Goal: Transaction & Acquisition: Purchase product/service

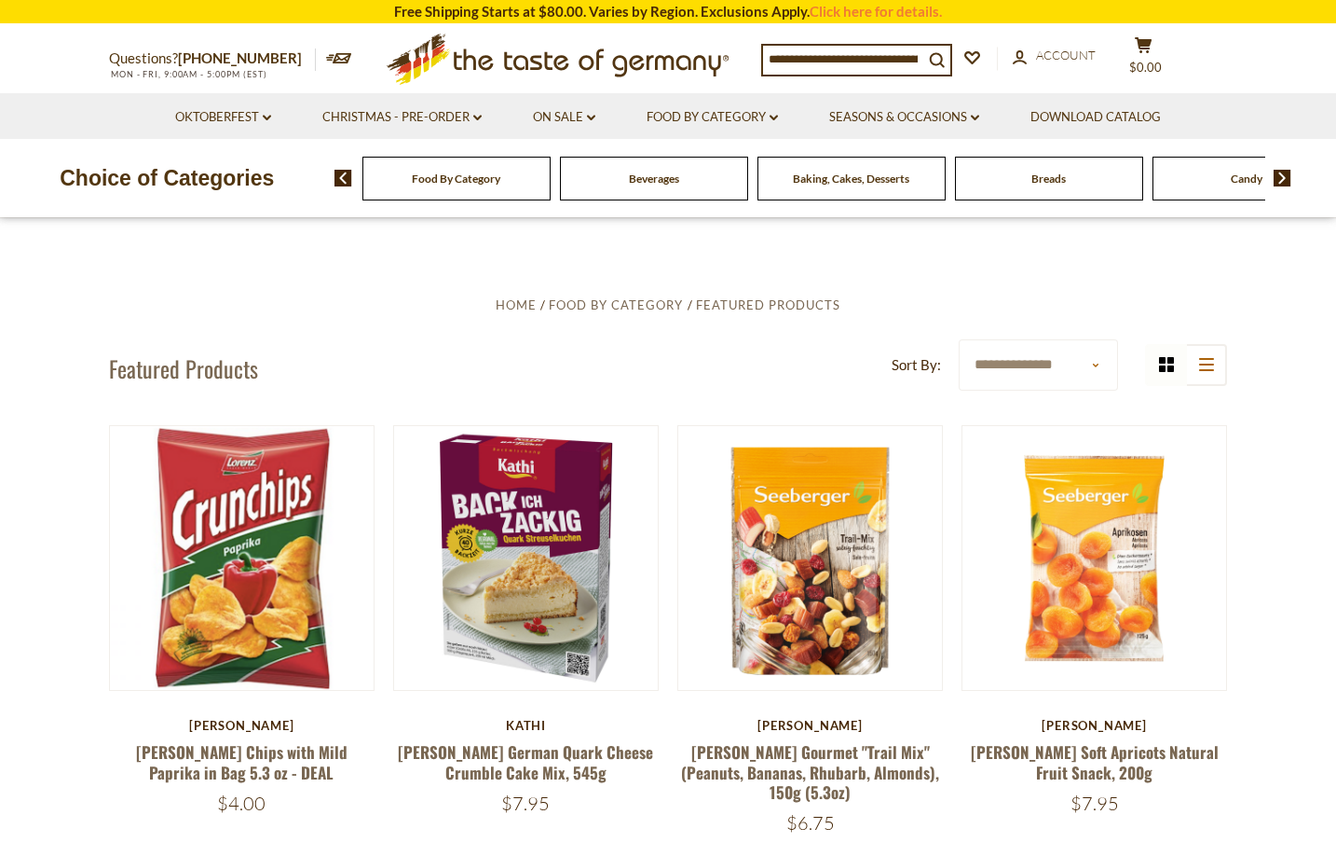
click at [865, 56] on input at bounding box center [843, 59] width 160 height 26
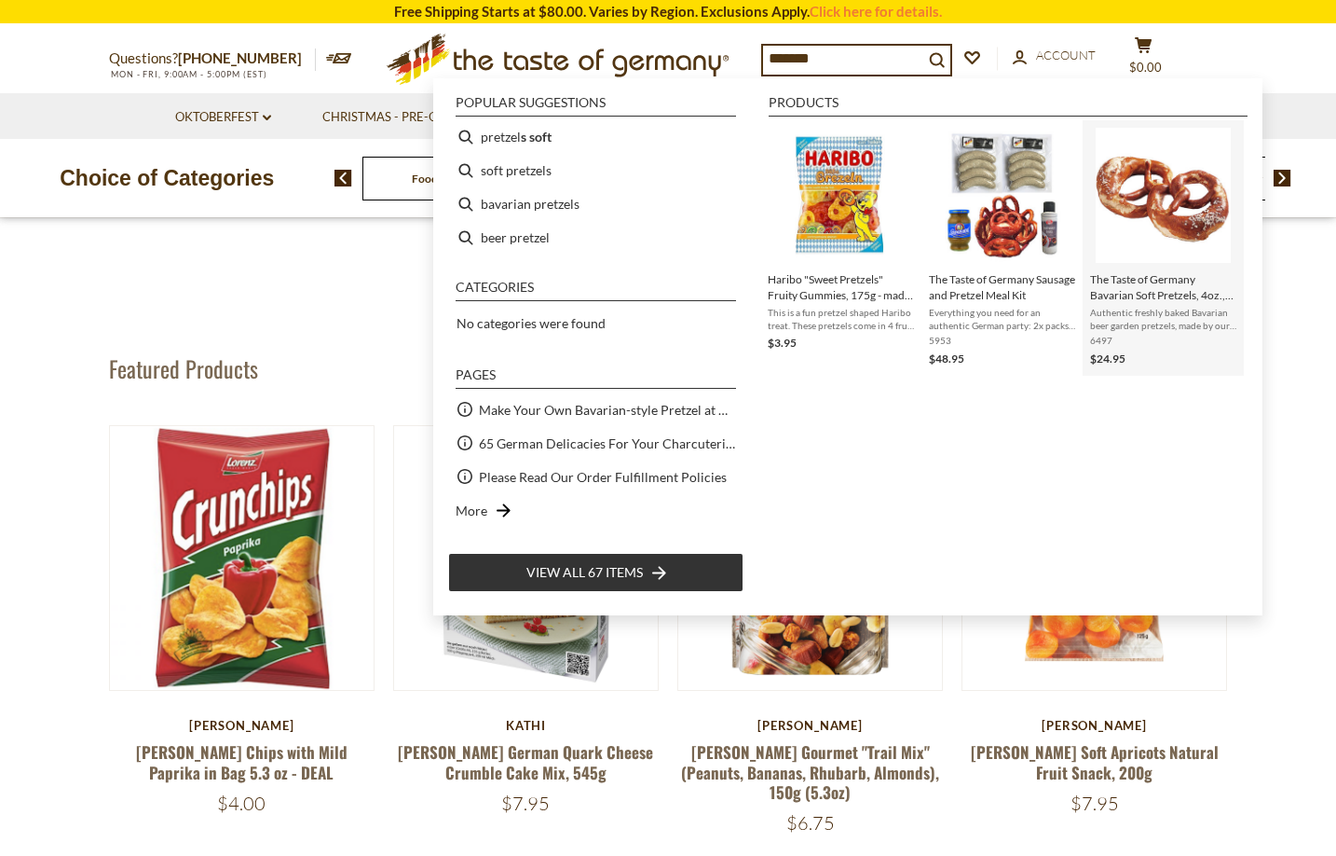
type input "*******"
click at [1158, 290] on span "The Taste of Germany Bavarian Soft Pretzels, 4oz., 10 pc., handmade and frozen" at bounding box center [1163, 287] width 146 height 32
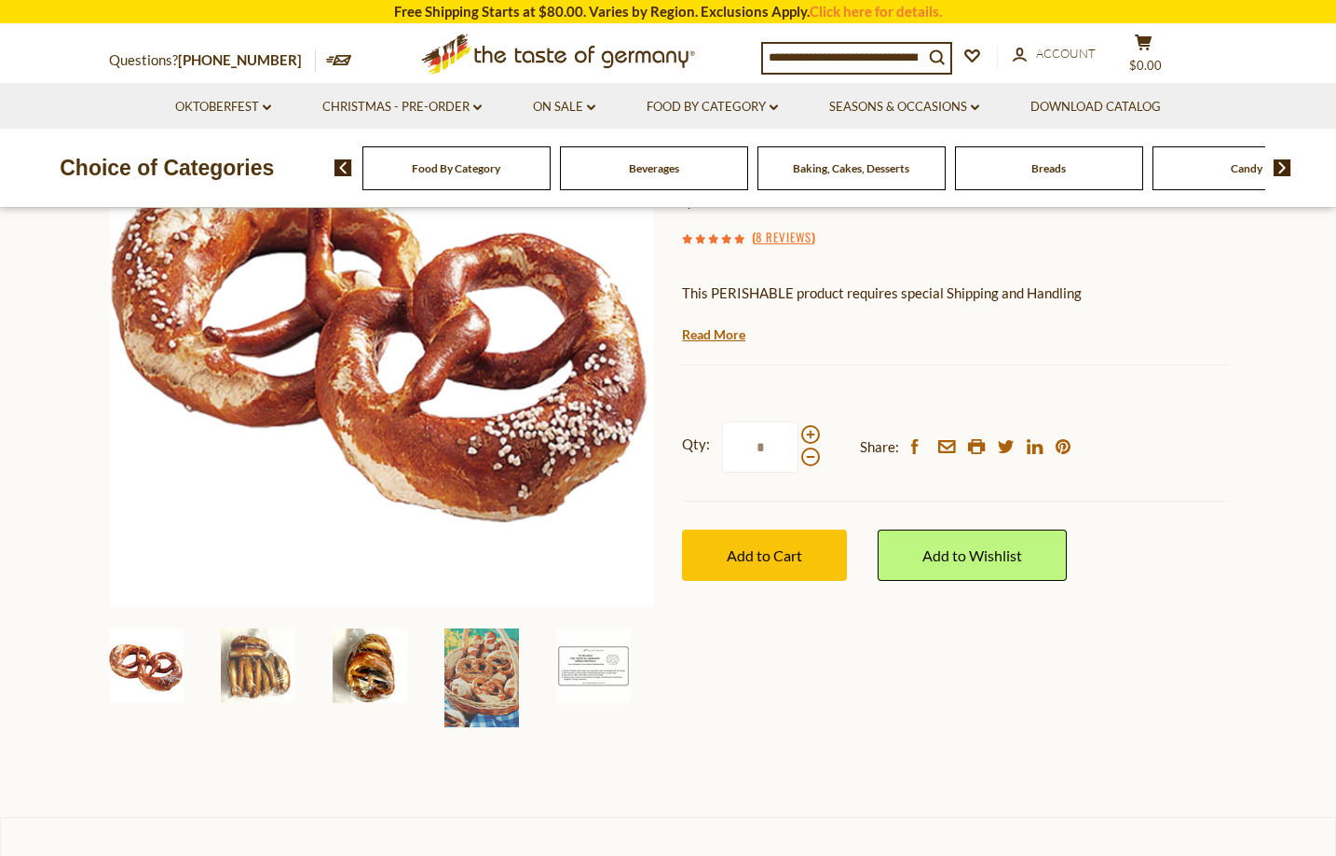
scroll to position [256, 0]
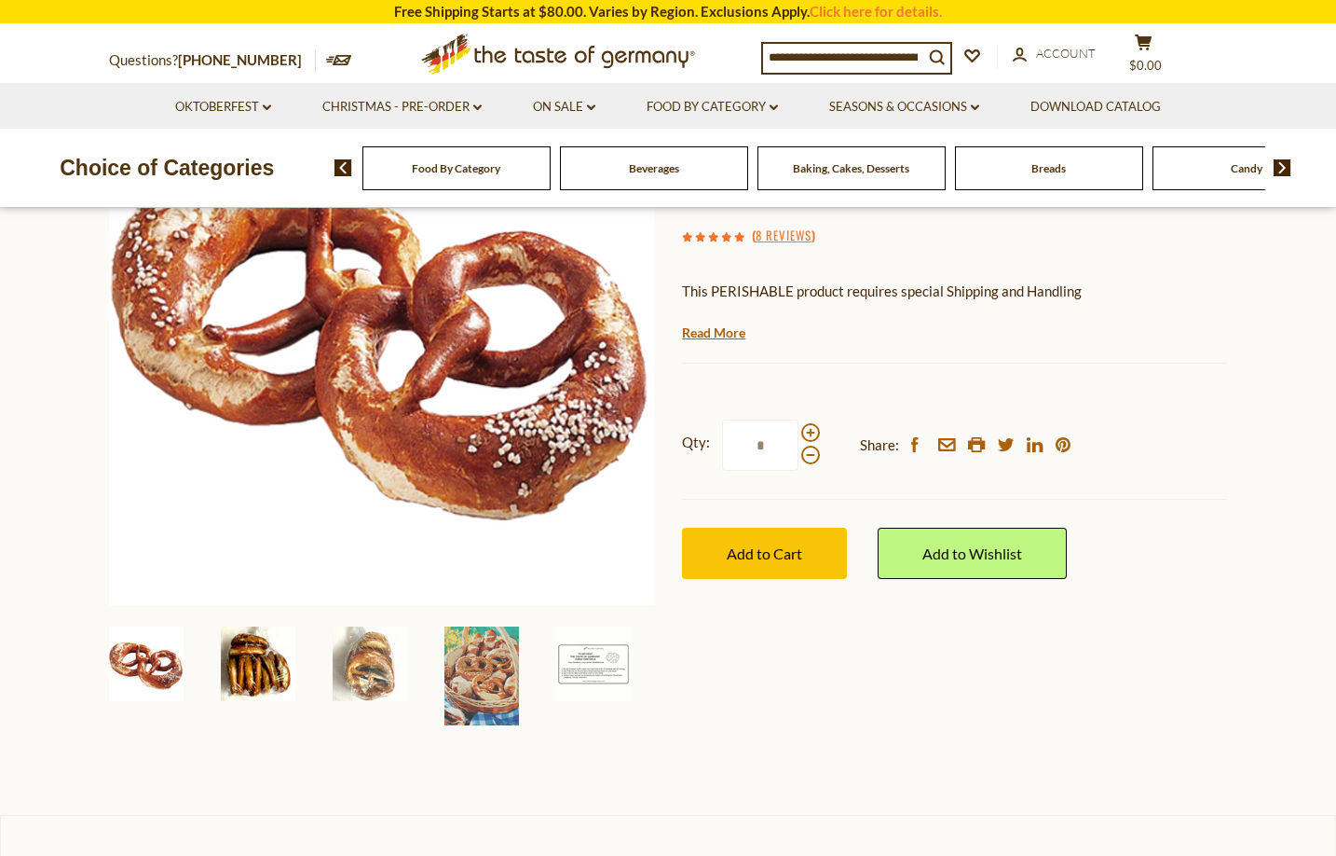
click at [247, 669] on img at bounding box center [258, 663] width 75 height 75
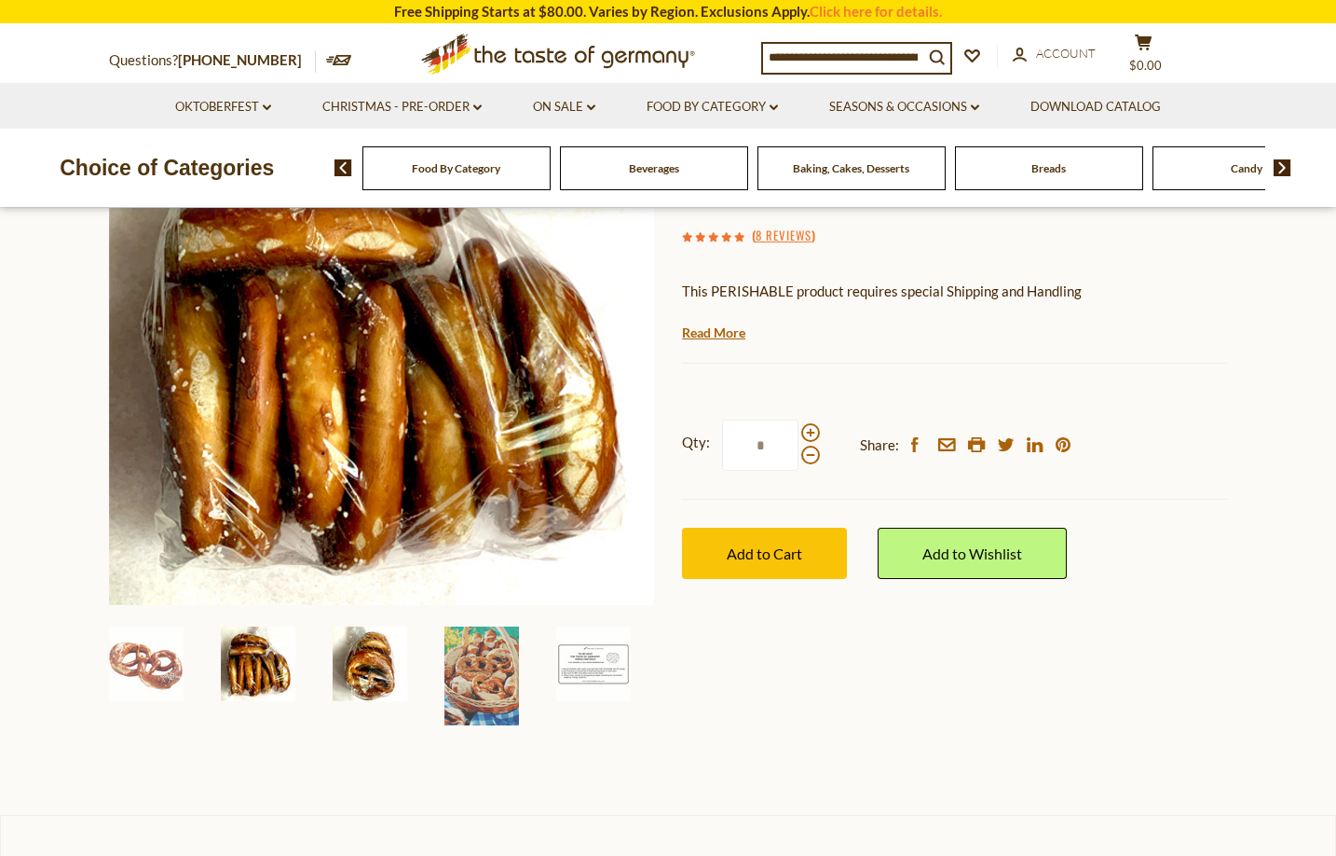
click at [383, 678] on img at bounding box center [370, 663] width 75 height 75
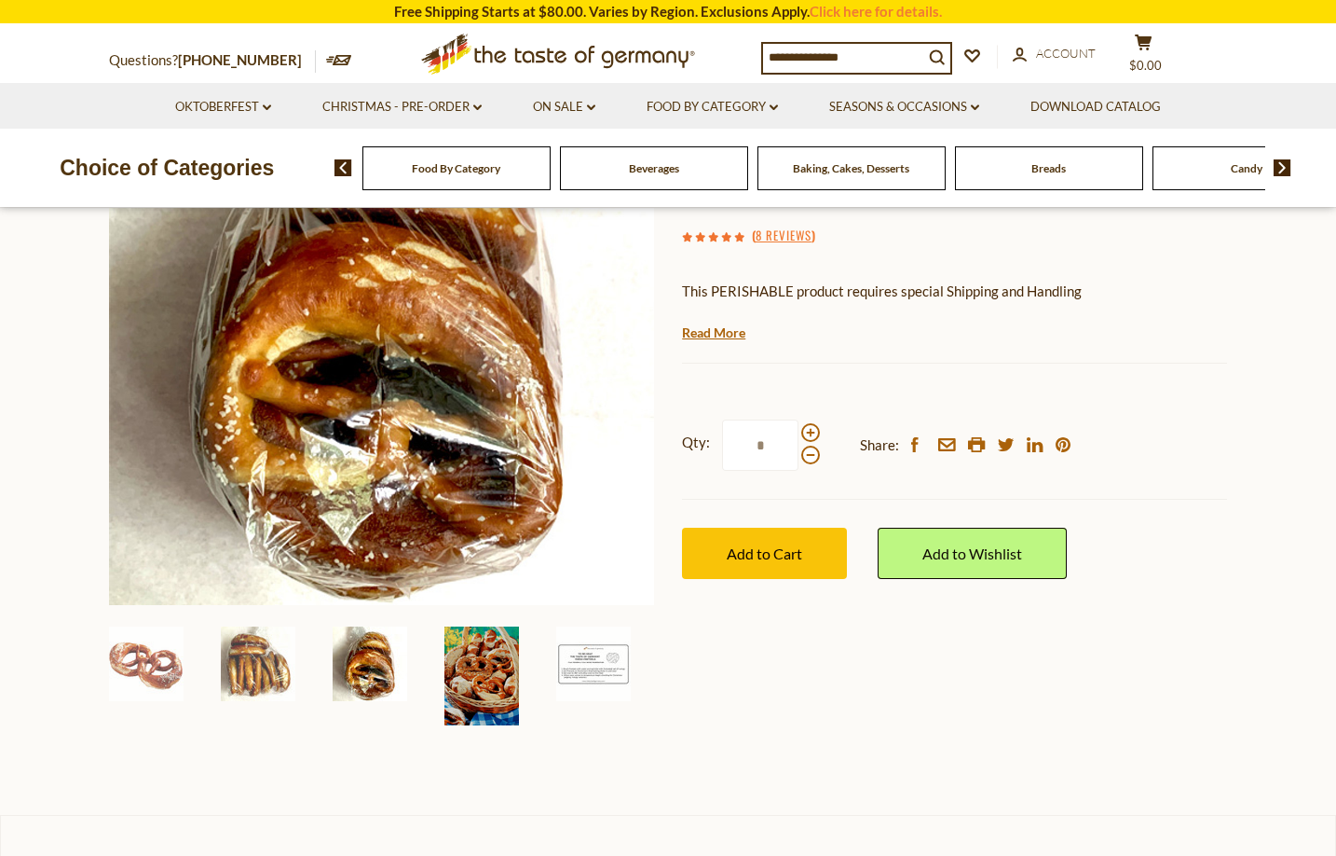
click at [477, 689] on img at bounding box center [482, 675] width 75 height 99
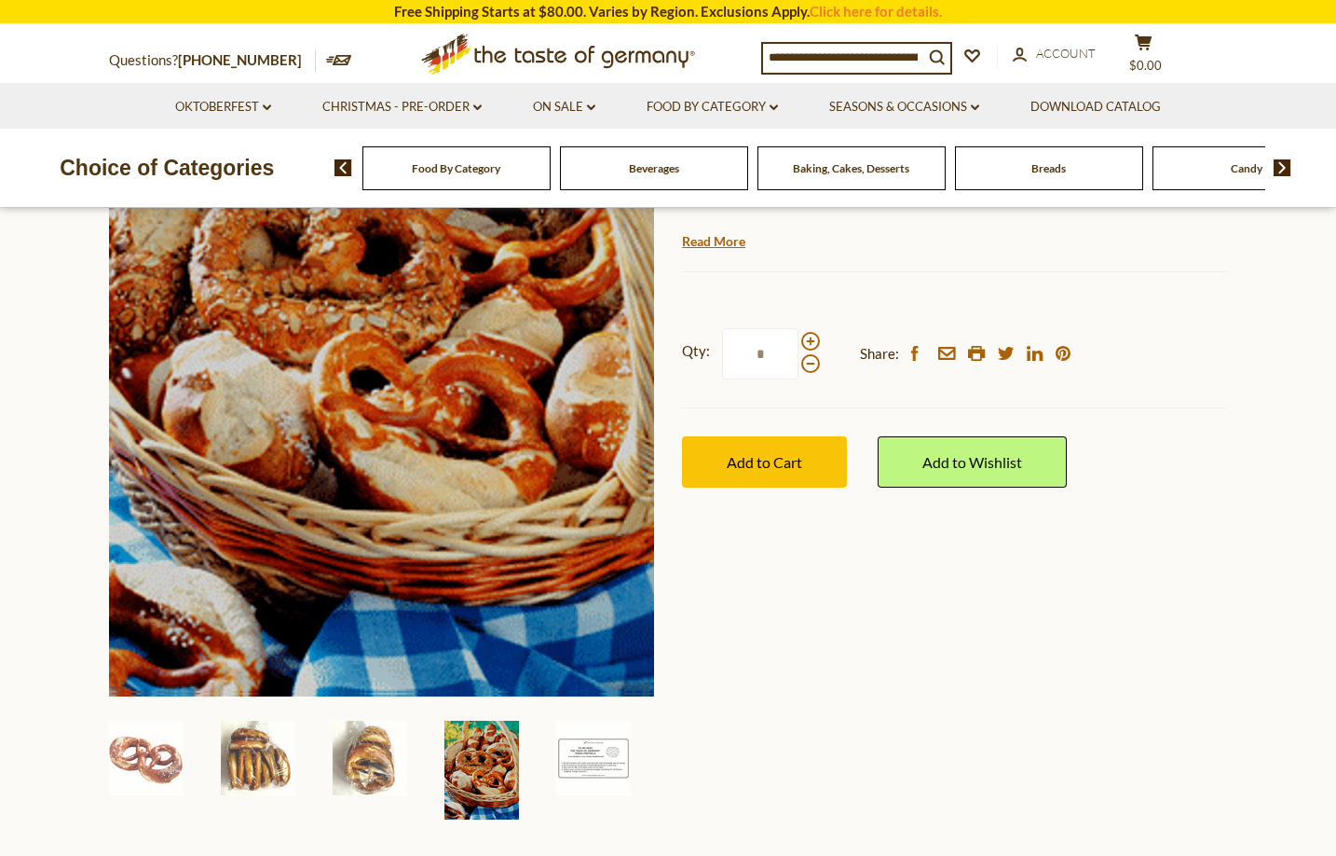
scroll to position [355, 0]
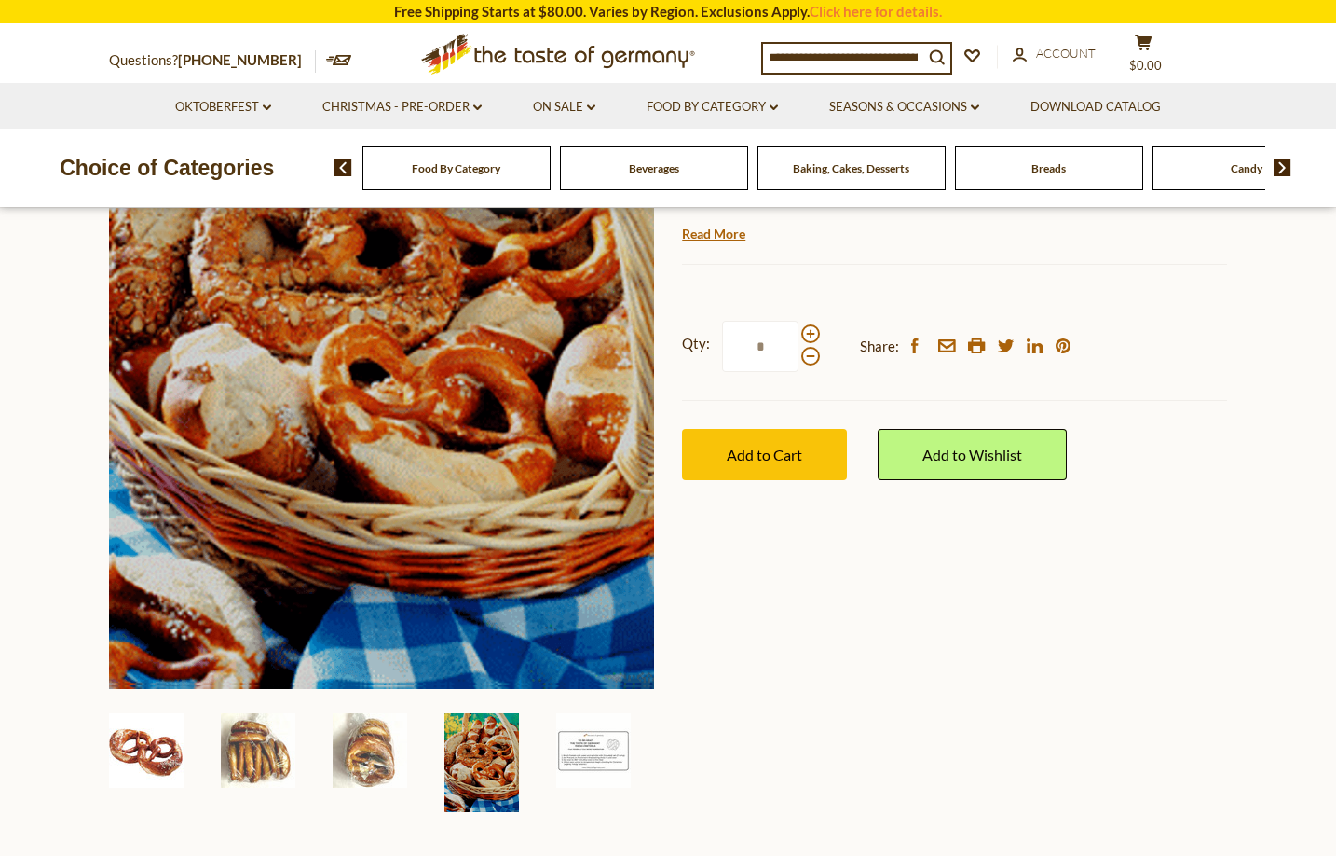
click at [163, 740] on img at bounding box center [146, 750] width 75 height 75
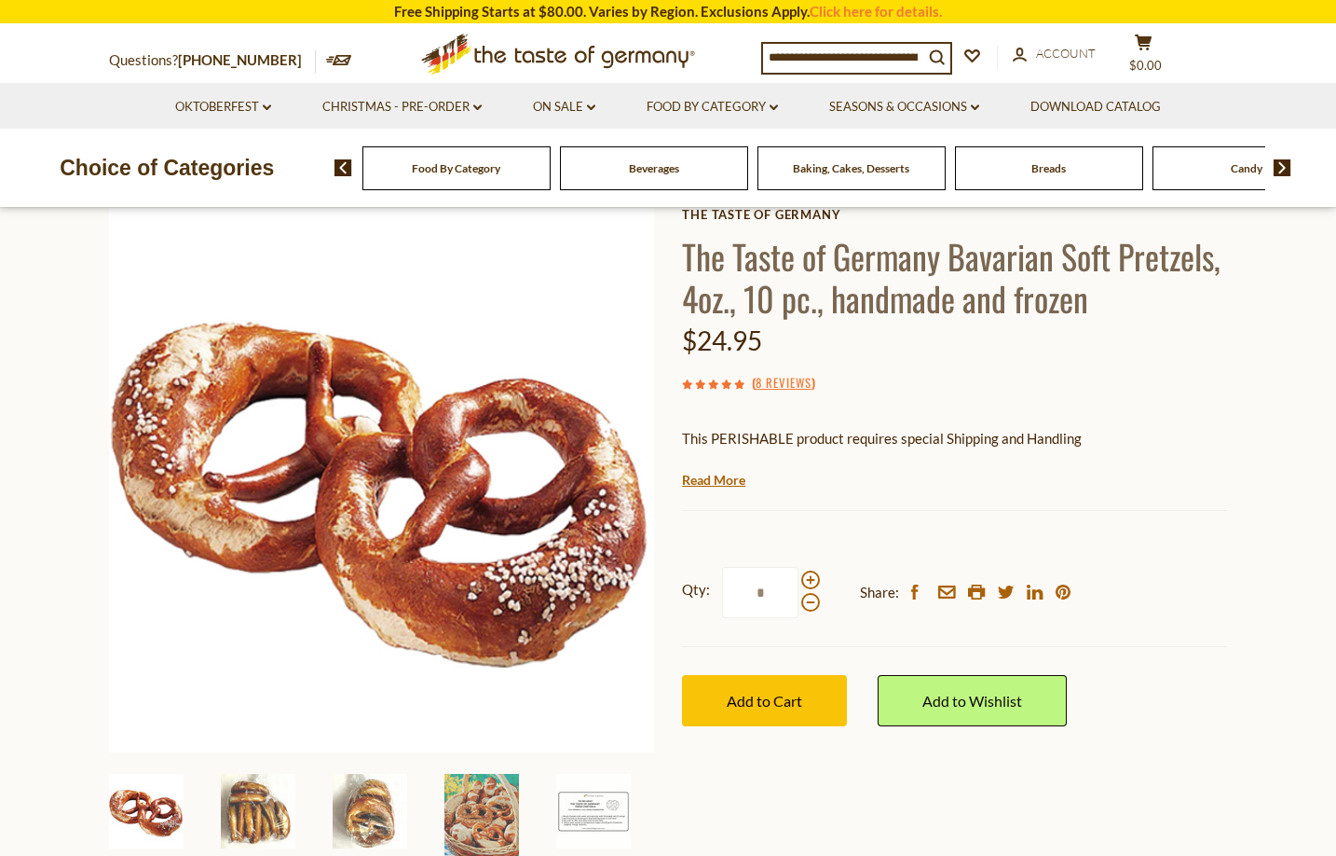
scroll to position [113, 0]
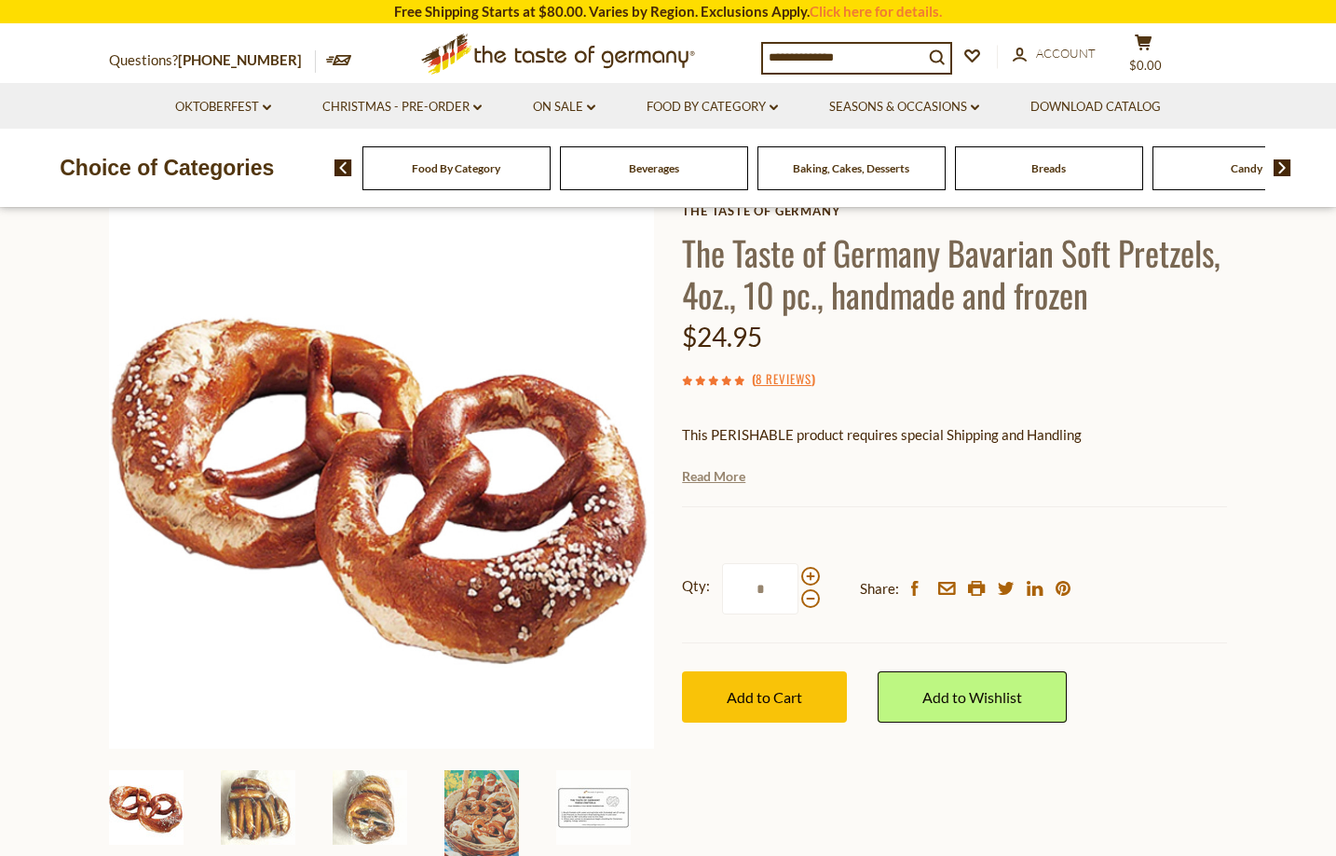
click at [731, 475] on link "Read More" at bounding box center [713, 476] width 63 height 19
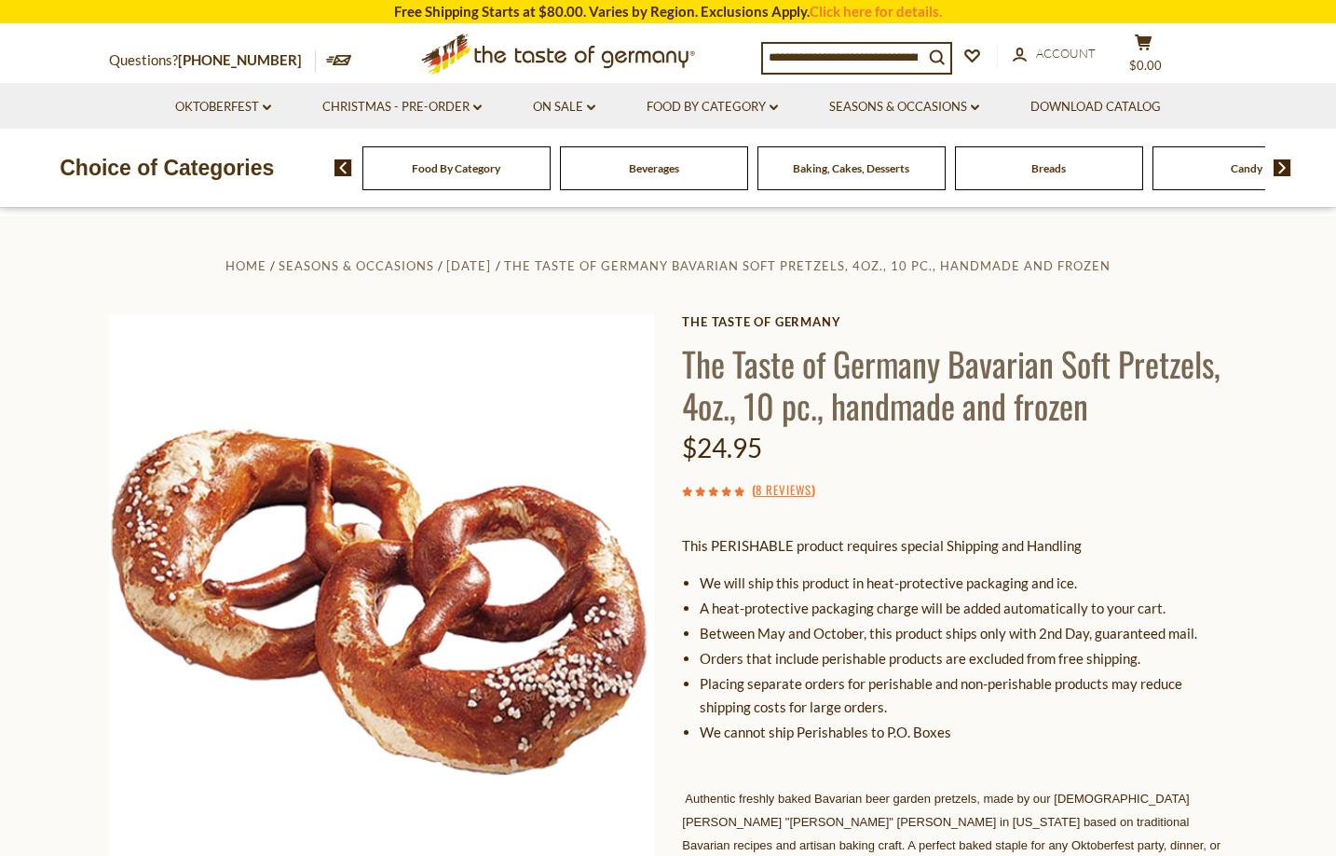
scroll to position [0, 0]
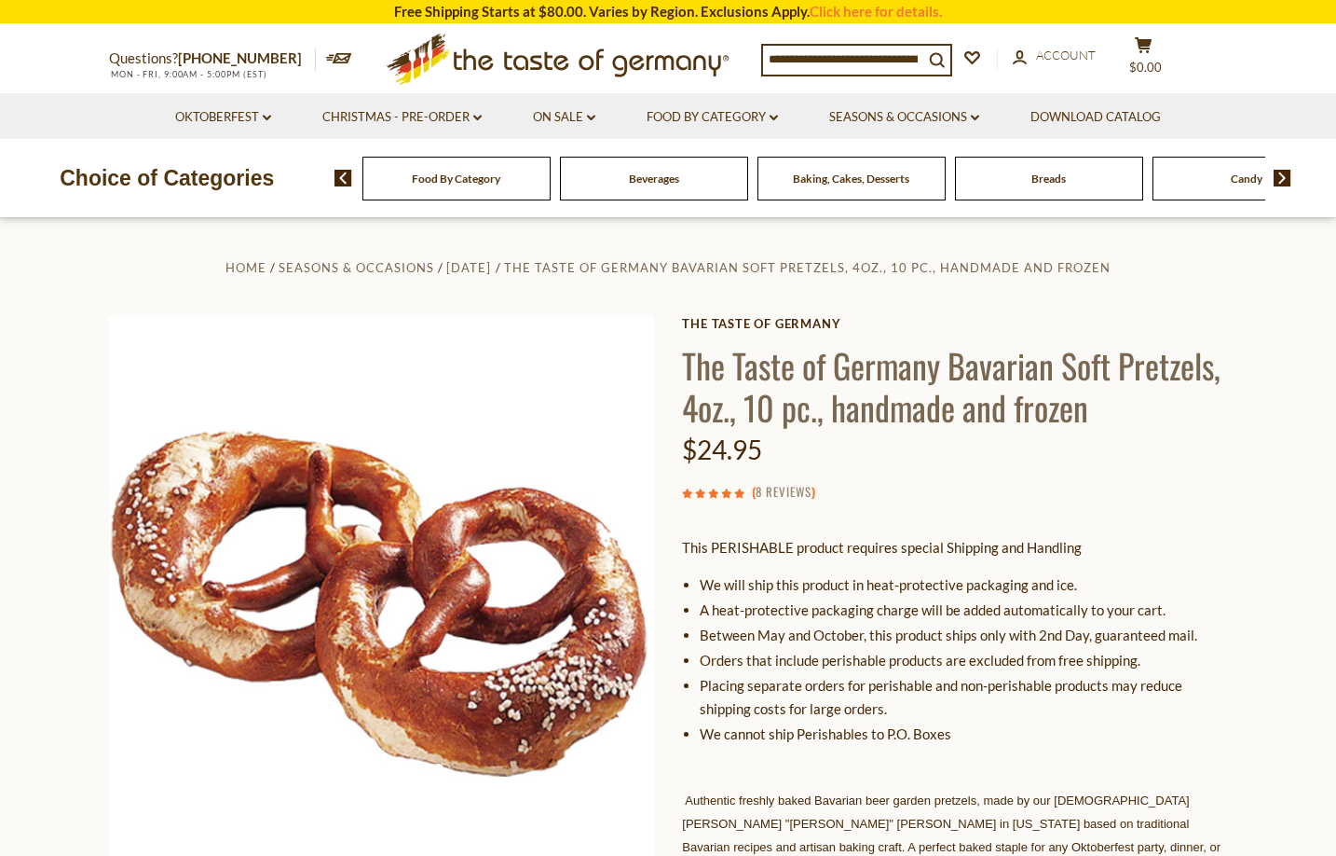
click at [784, 491] on link "8 Reviews" at bounding box center [784, 492] width 56 height 21
click at [774, 486] on link "8 Reviews" at bounding box center [784, 492] width 56 height 21
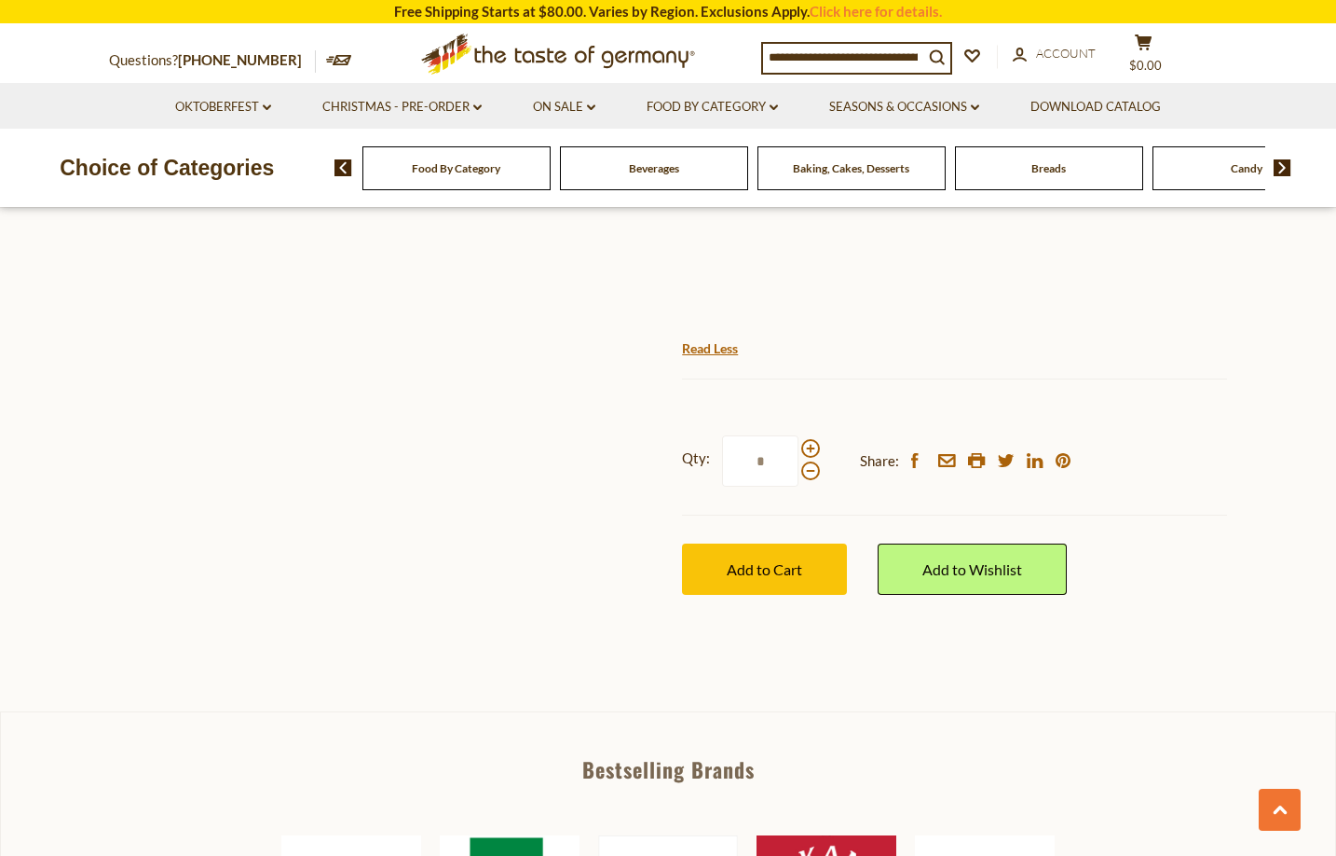
scroll to position [1209, 0]
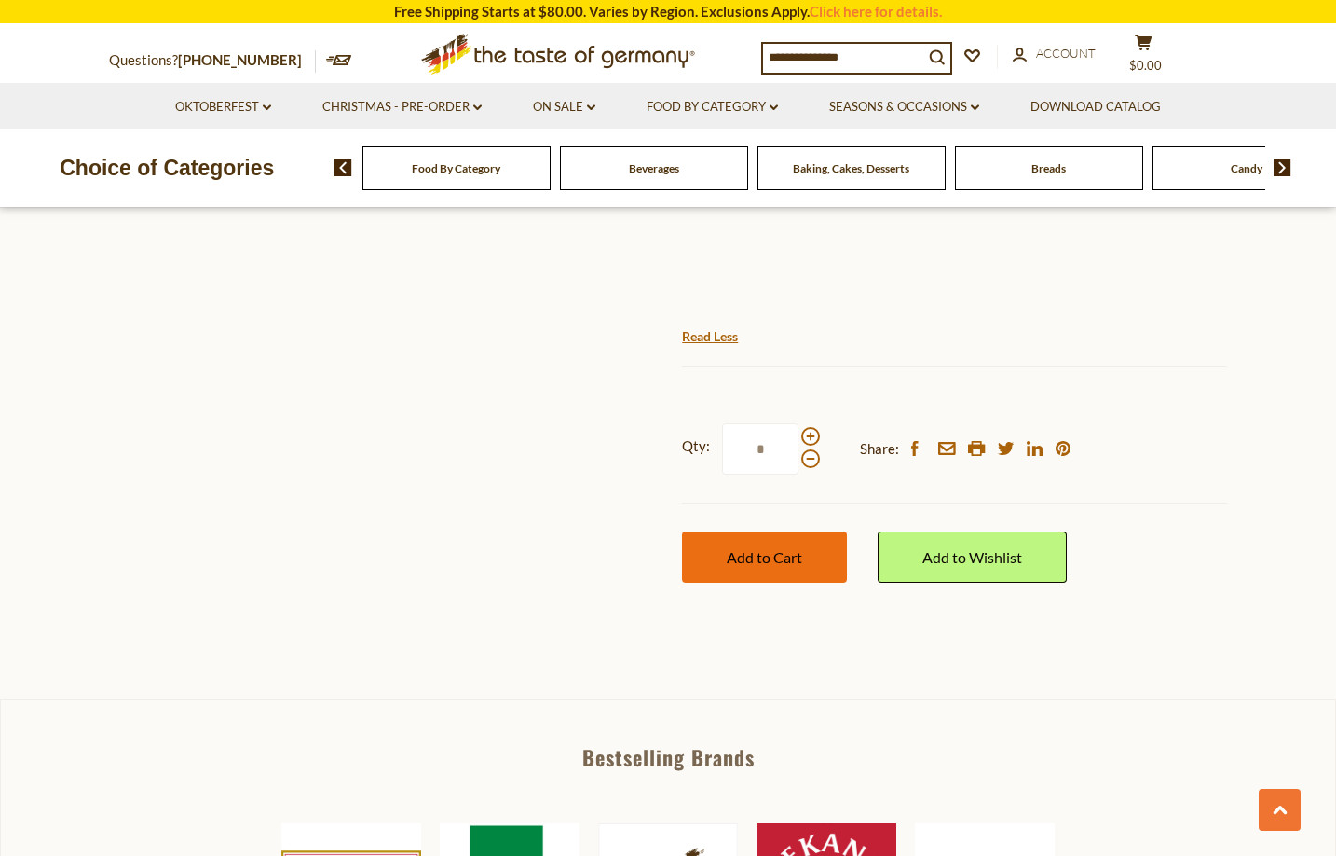
click at [766, 566] on span "Add to Cart" at bounding box center [764, 557] width 75 height 18
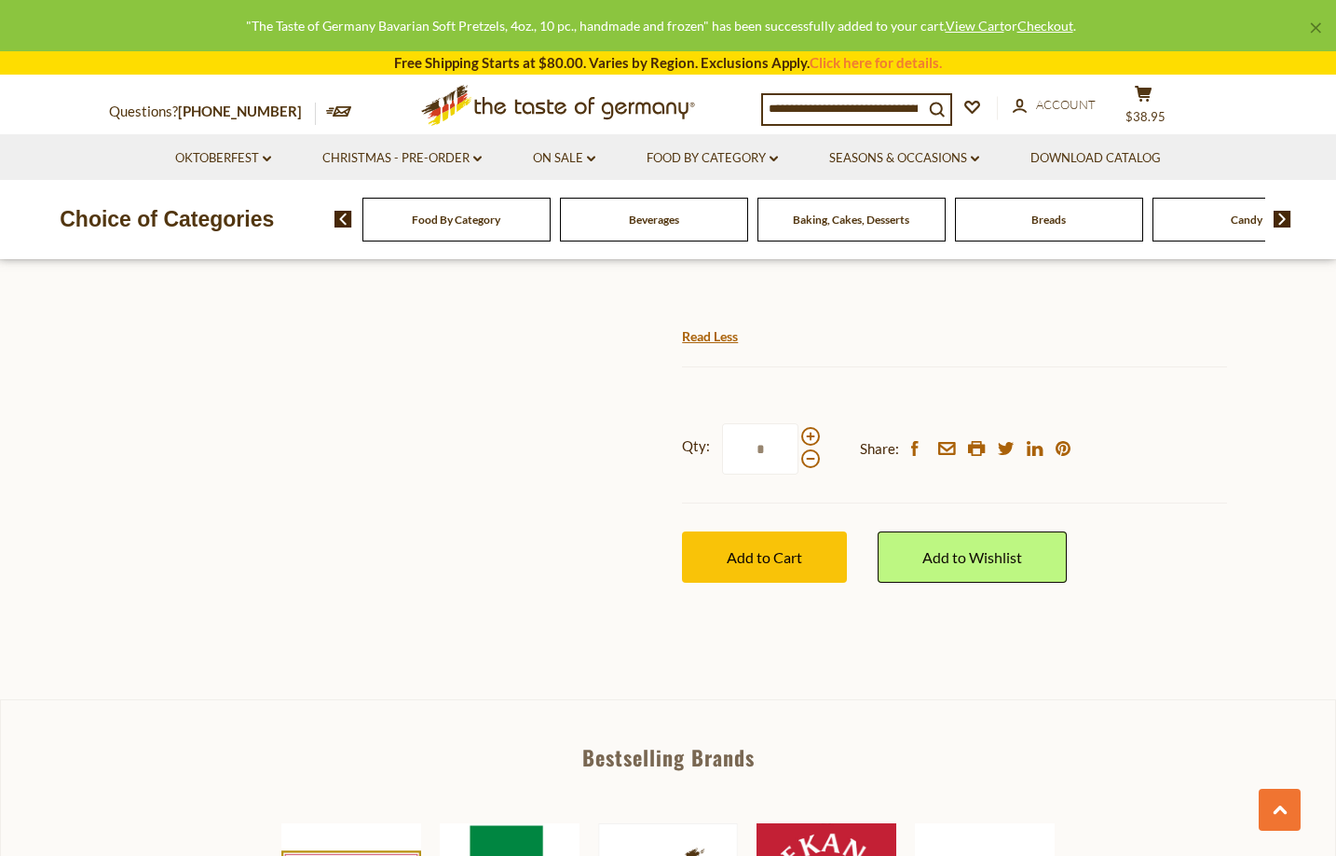
click at [1315, 28] on link "×" at bounding box center [1315, 27] width 11 height 11
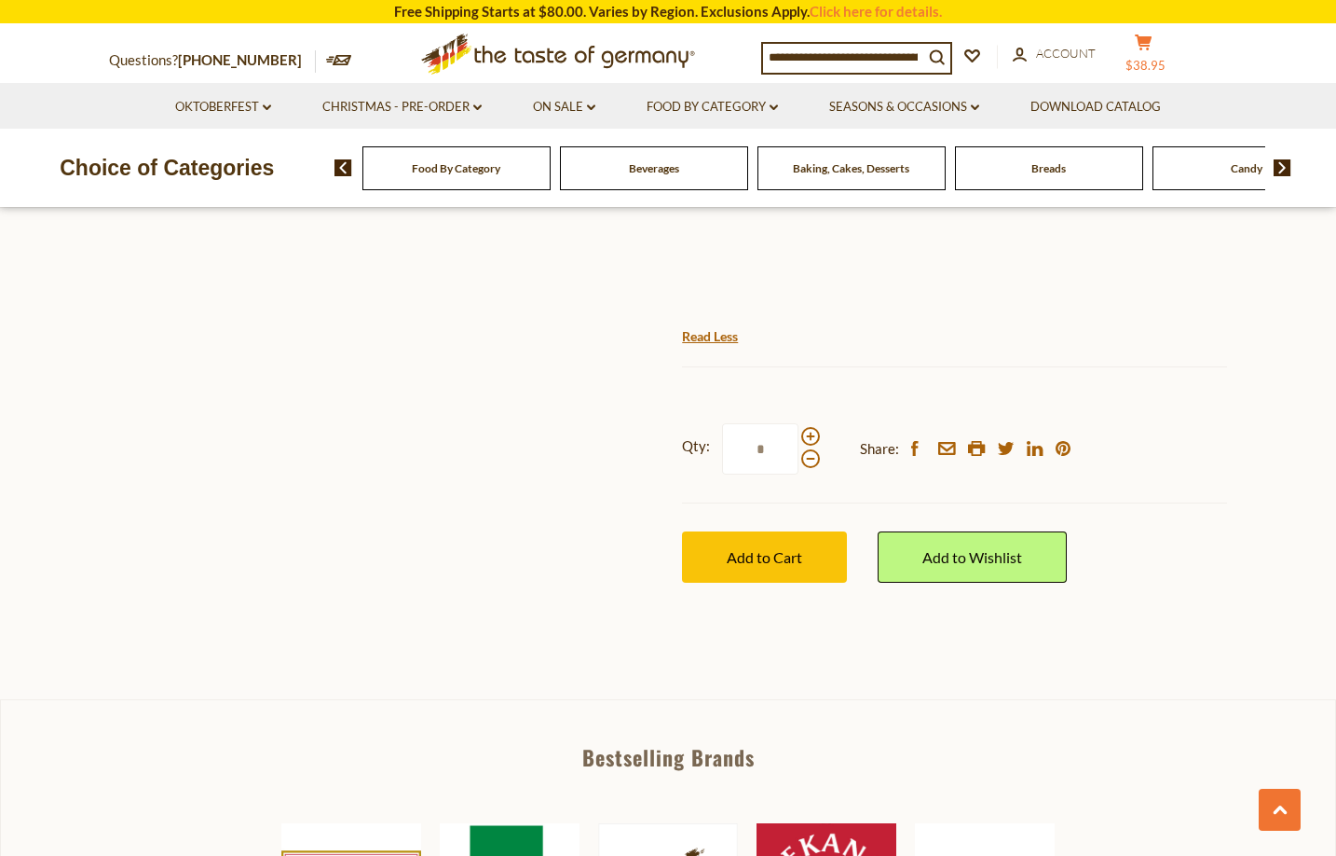
click at [1151, 41] on icon at bounding box center [1143, 42] width 17 height 16
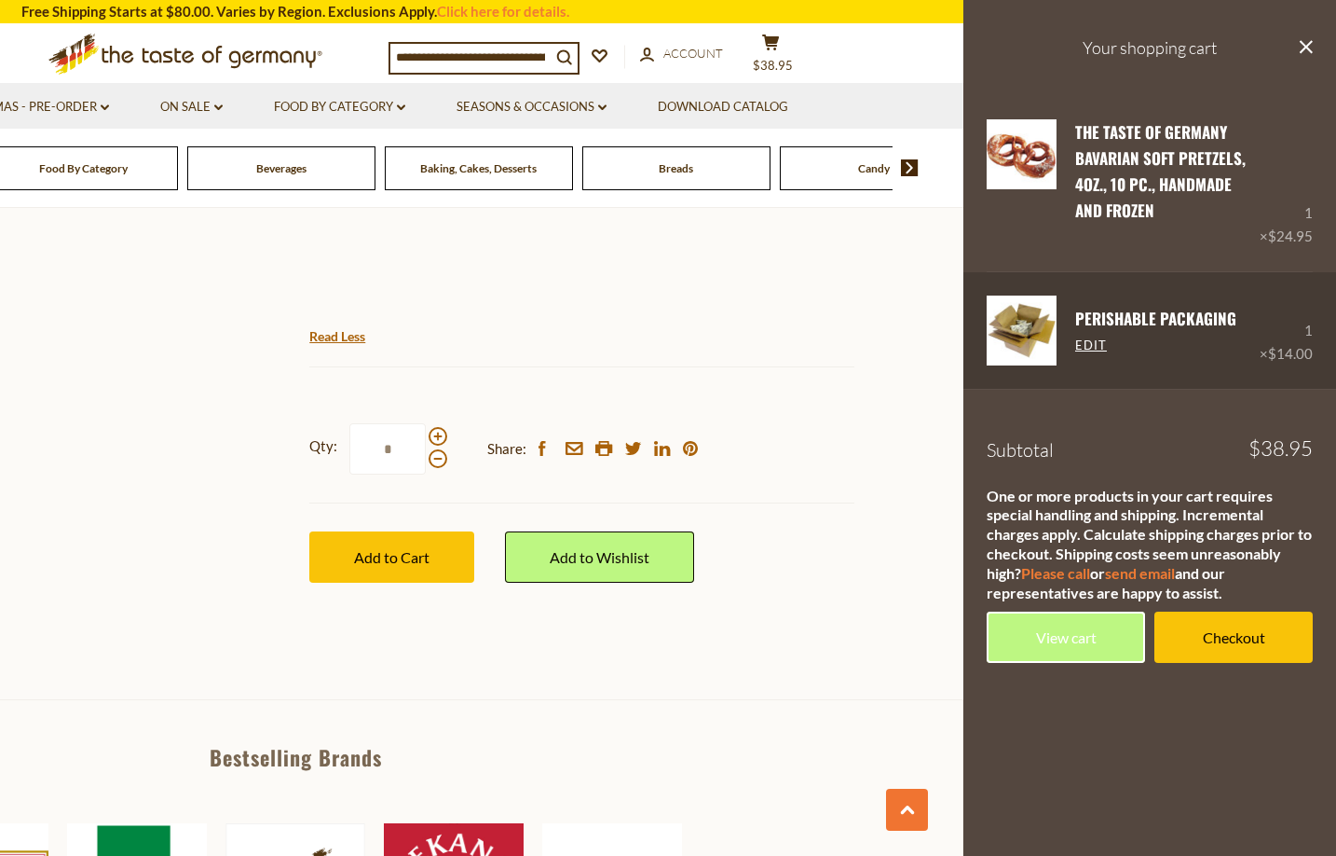
click at [1132, 320] on link "PERISHABLE Packaging" at bounding box center [1155, 318] width 161 height 23
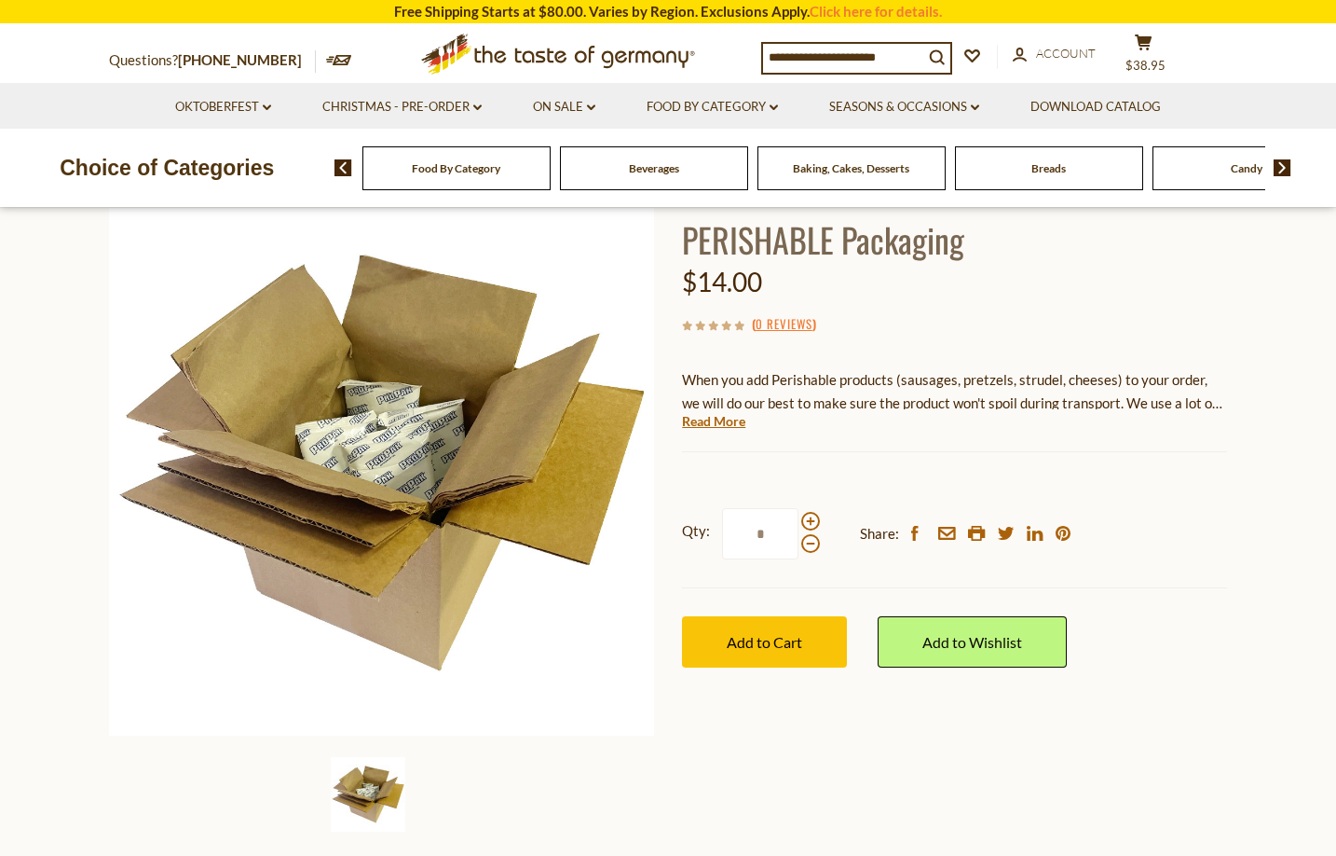
scroll to position [128, 0]
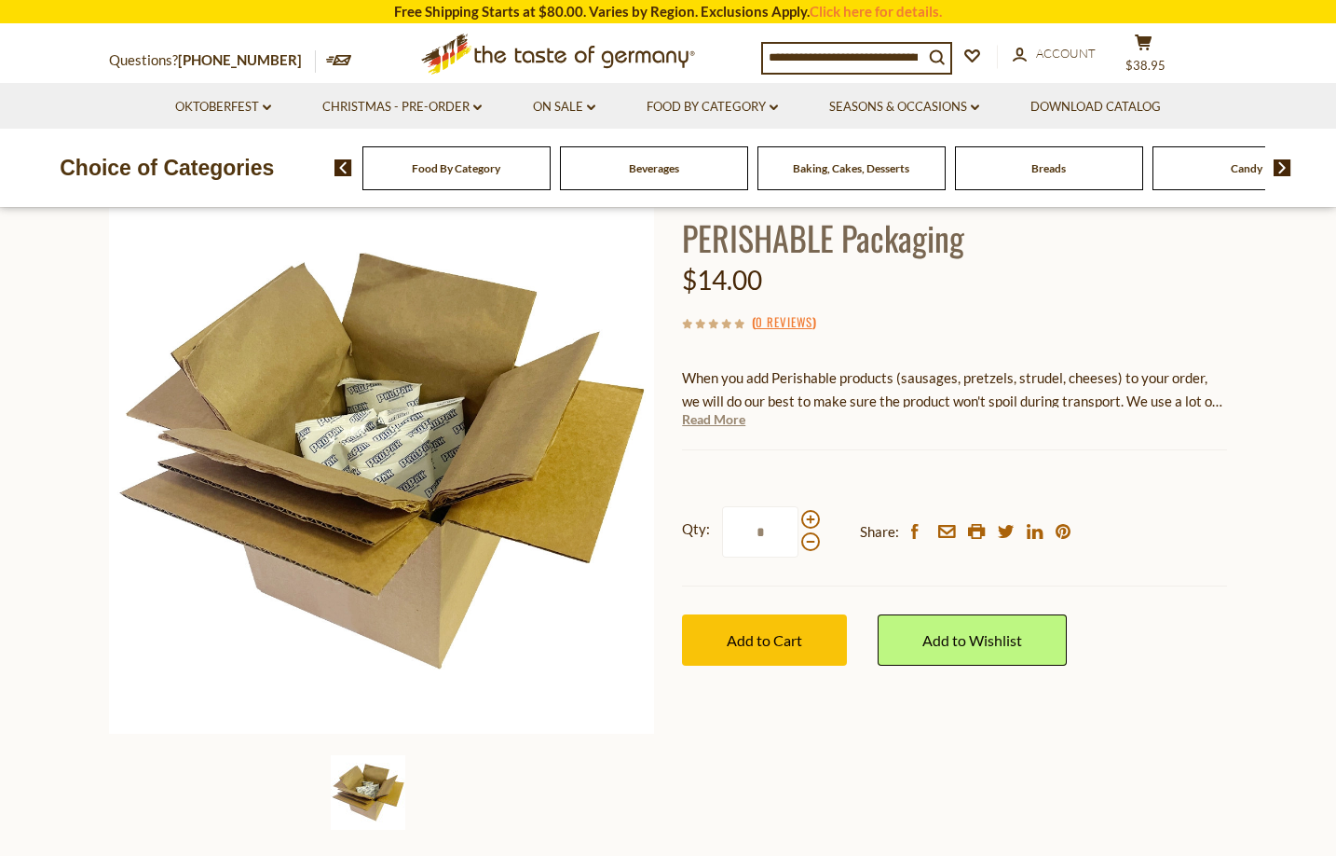
click at [726, 417] on link "Read More" at bounding box center [713, 419] width 63 height 19
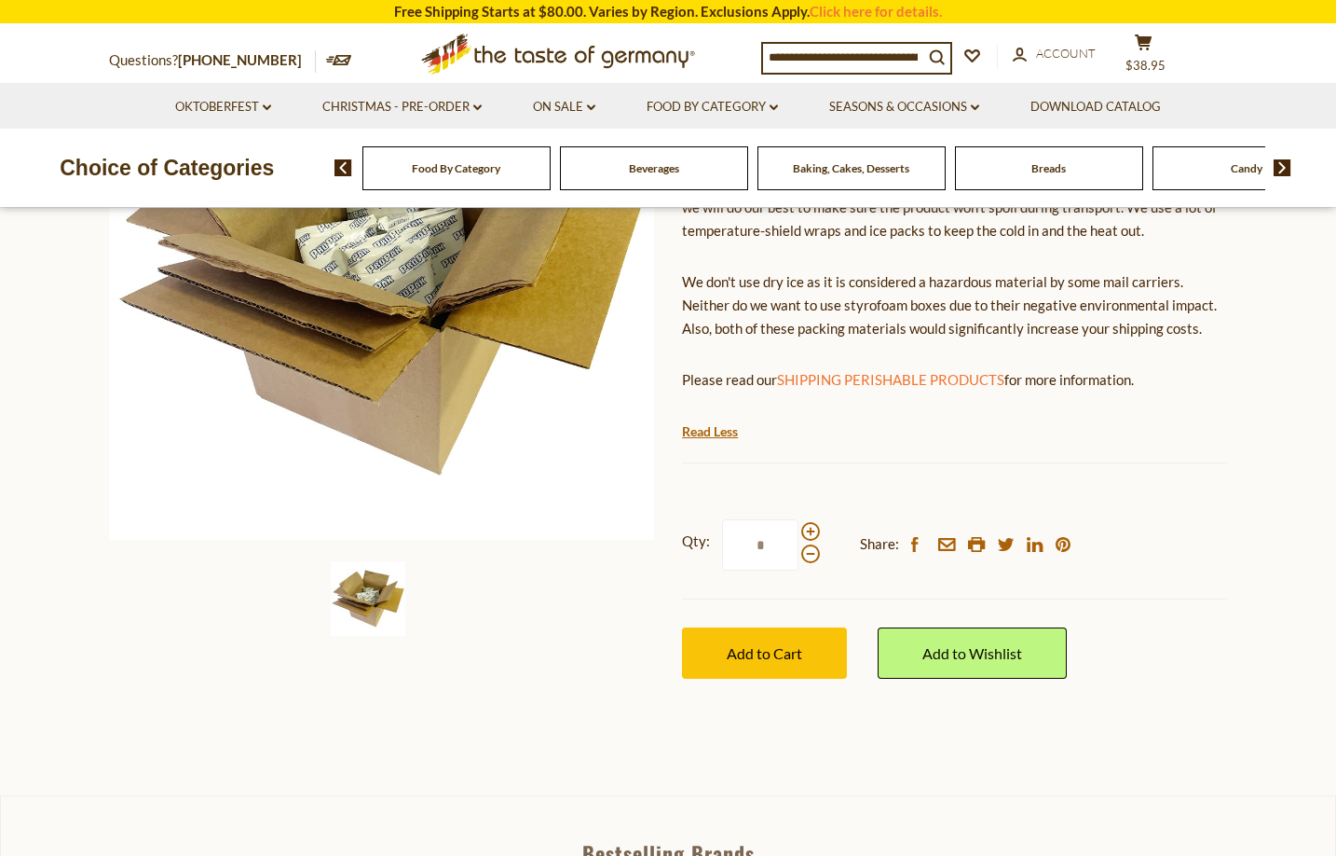
scroll to position [0, 0]
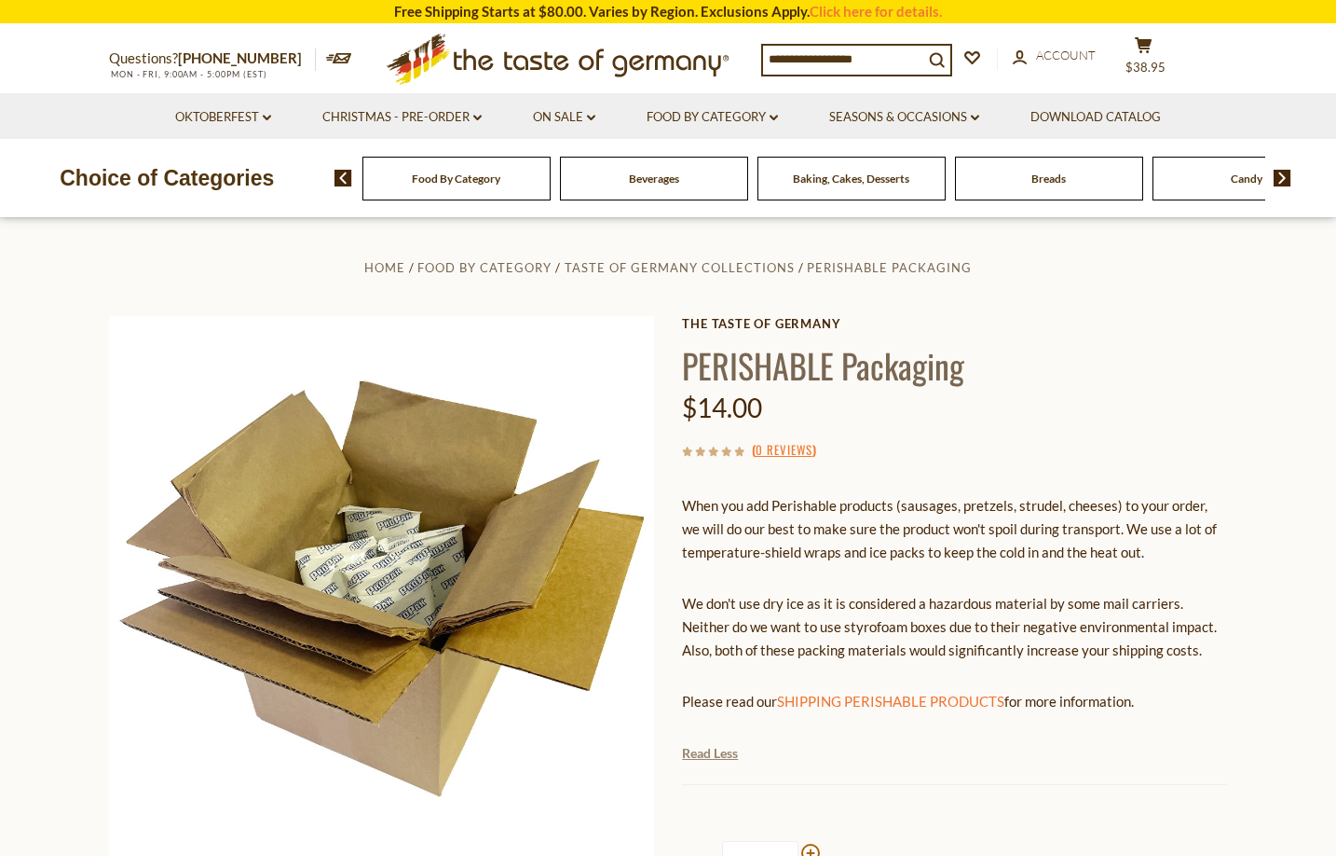
click at [723, 755] on link "Read Less" at bounding box center [710, 753] width 56 height 19
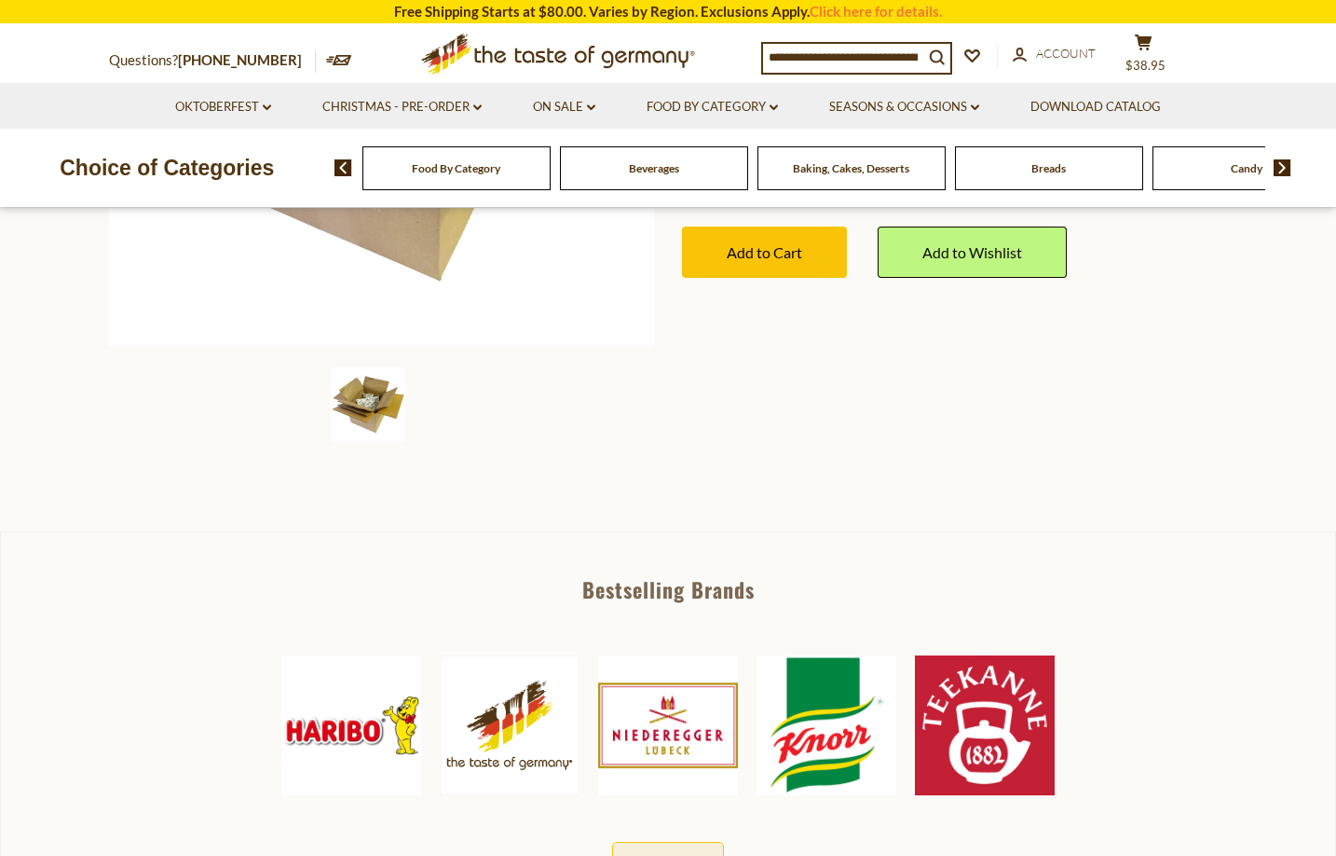
scroll to position [601, 0]
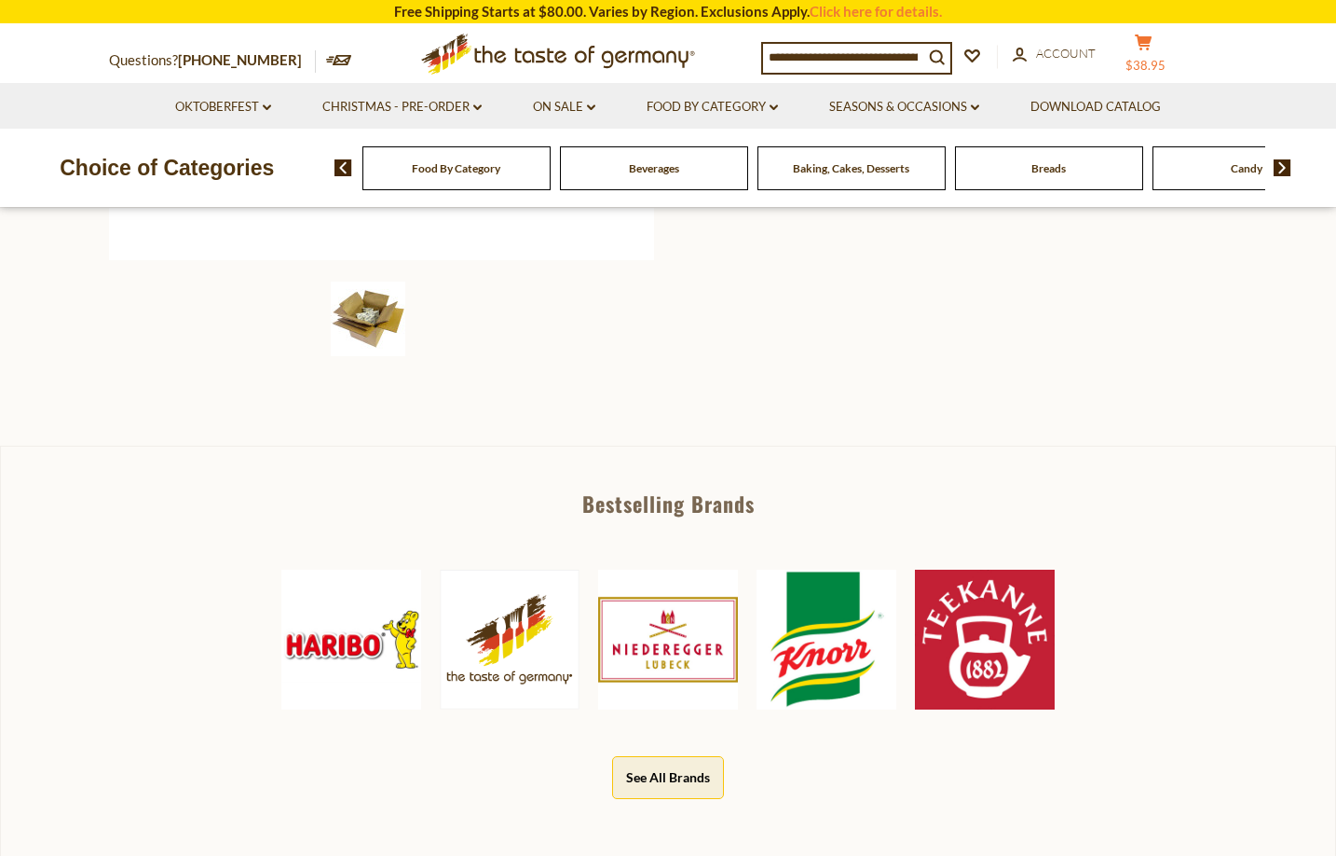
click at [1152, 42] on icon at bounding box center [1143, 42] width 17 height 16
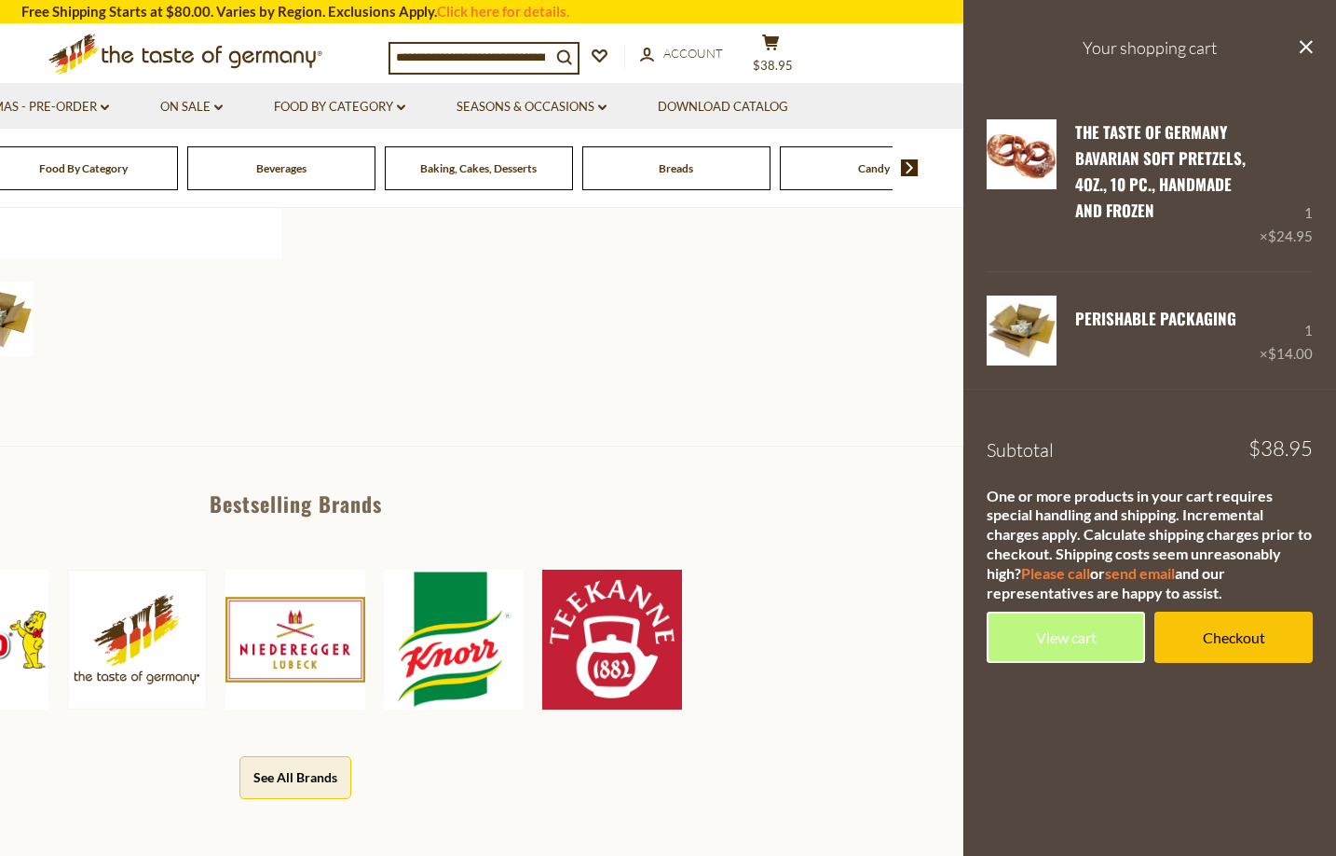
click at [887, 381] on section "Home Food By Category Taste of Germany Collections PERISHABLE Packaging The Tas…" at bounding box center [295, 31] width 1336 height 829
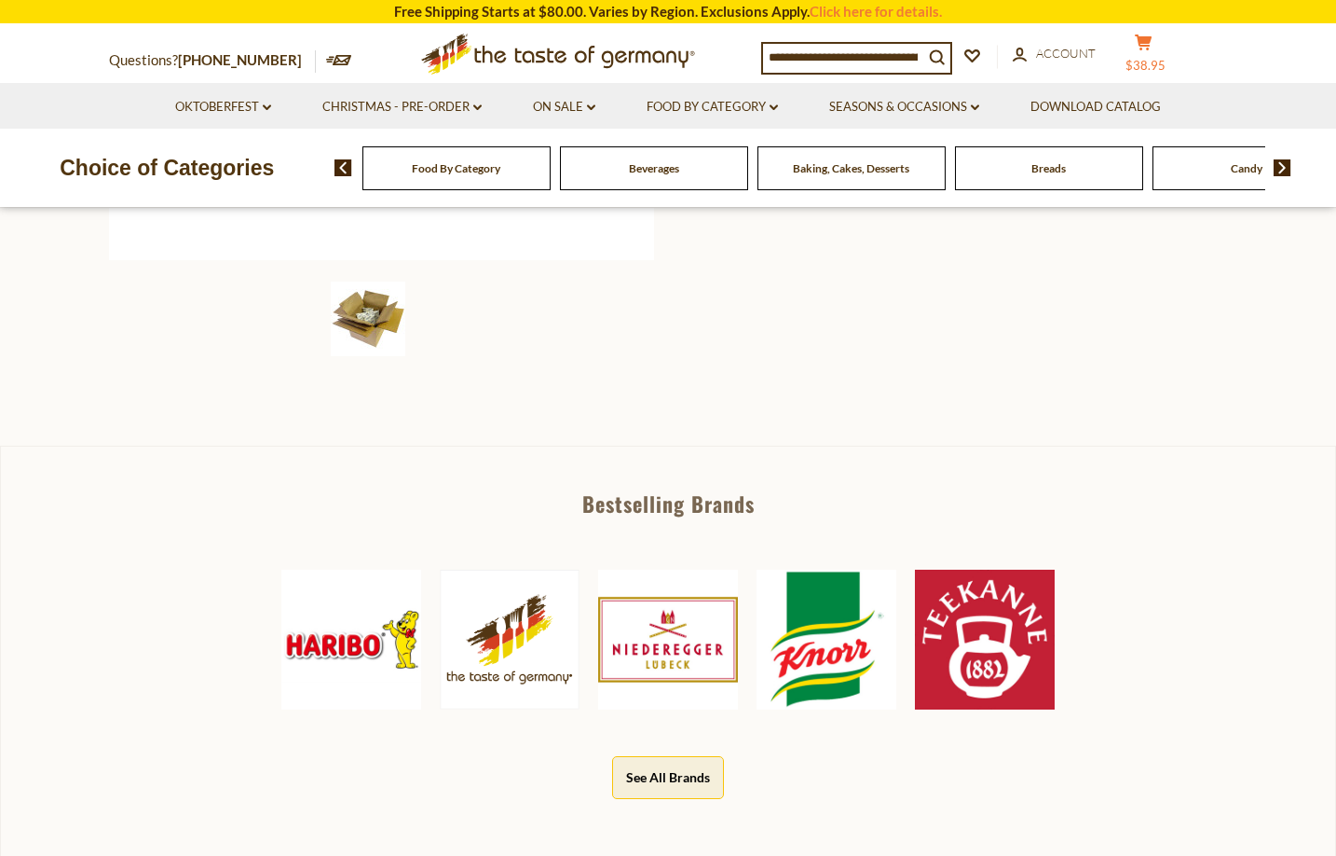
click at [1162, 47] on button "cart $38.95" at bounding box center [1144, 57] width 56 height 47
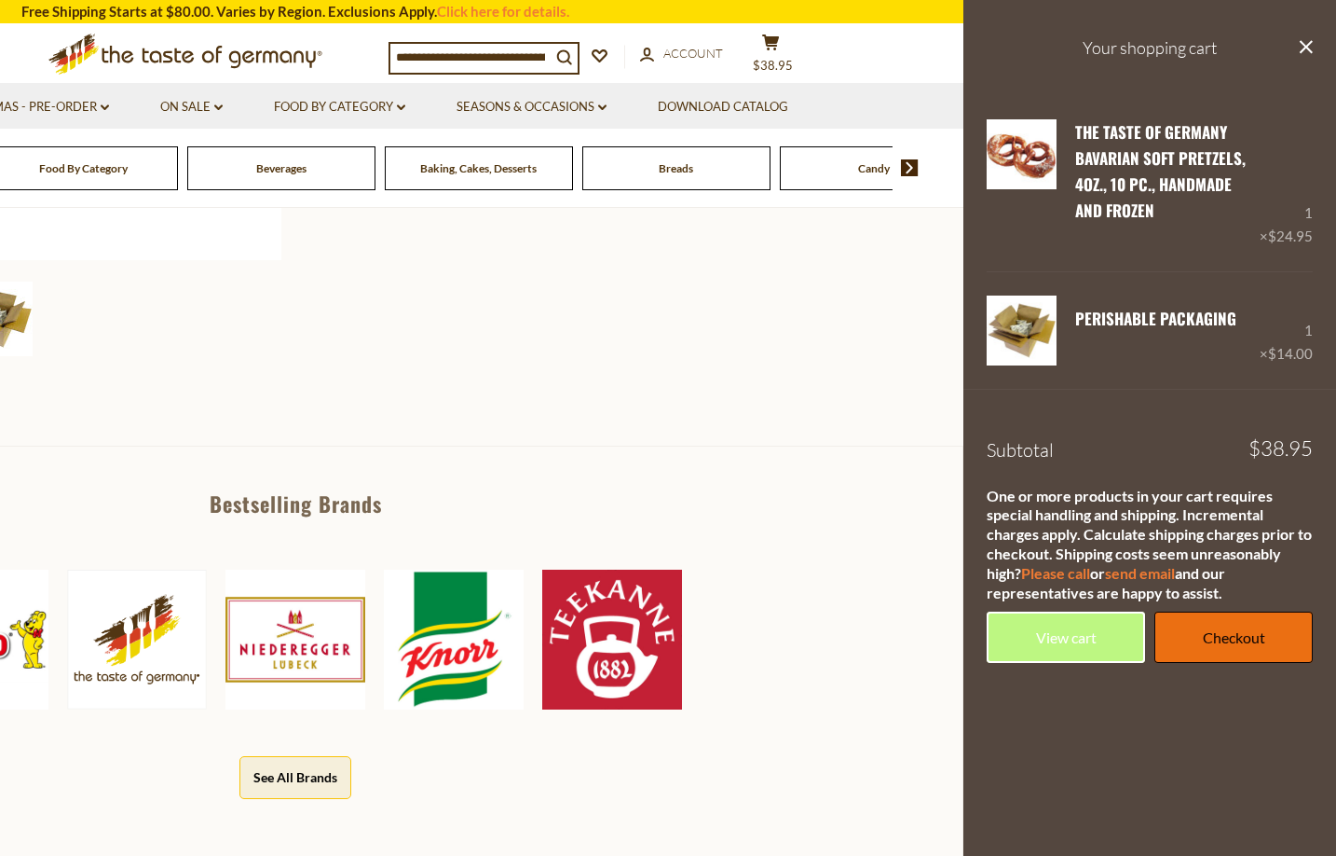
click at [1222, 653] on link "Checkout" at bounding box center [1234, 636] width 158 height 51
